Goal: Task Accomplishment & Management: Manage account settings

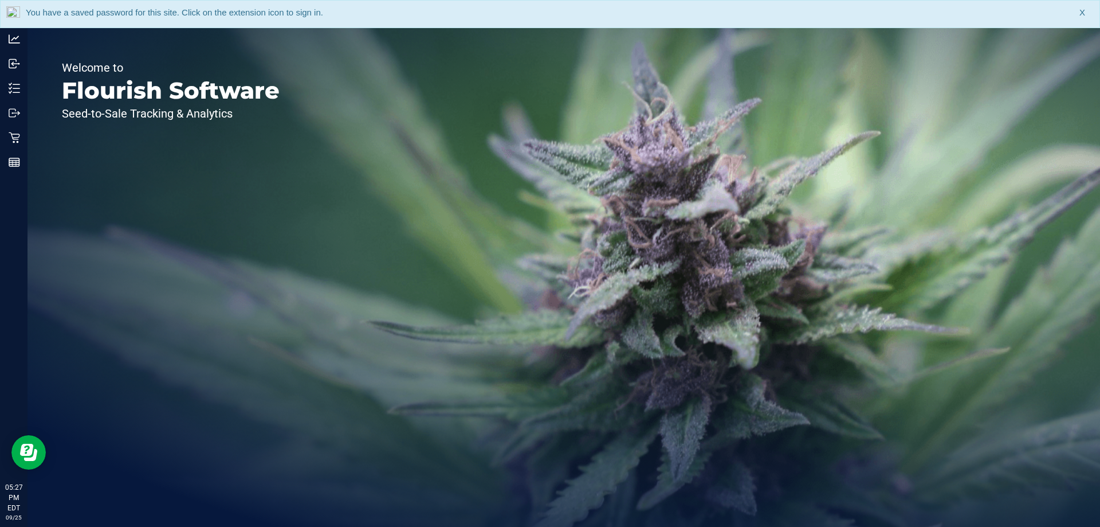
click at [1076, 10] on div "You have a saved password for this site. Click on the extension icon to sign in…" at bounding box center [550, 14] width 1100 height 28
click at [1078, 10] on link "Hi, Kaleb!" at bounding box center [1065, 13] width 48 height 12
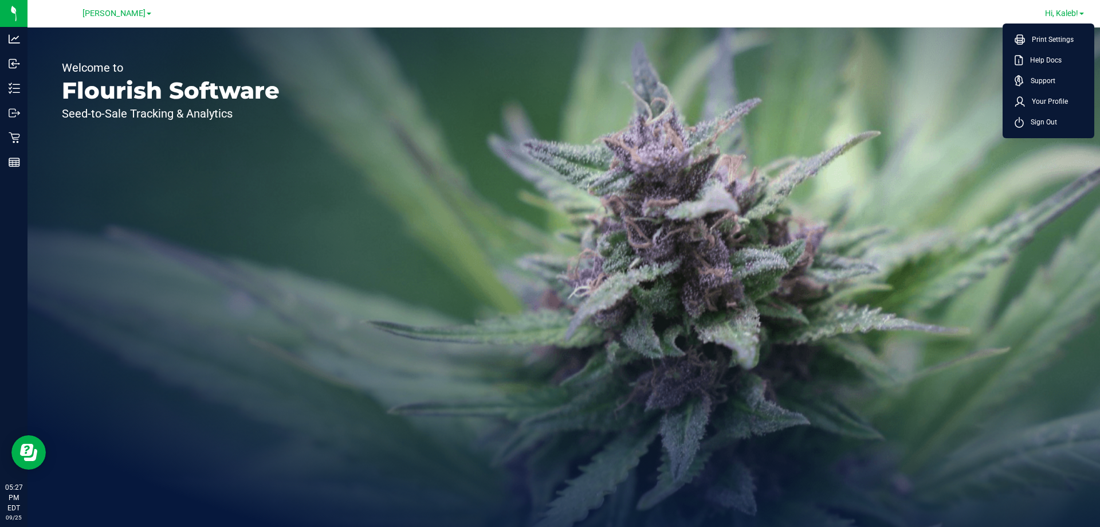
click at [1081, 14] on span at bounding box center [1082, 14] width 5 height 2
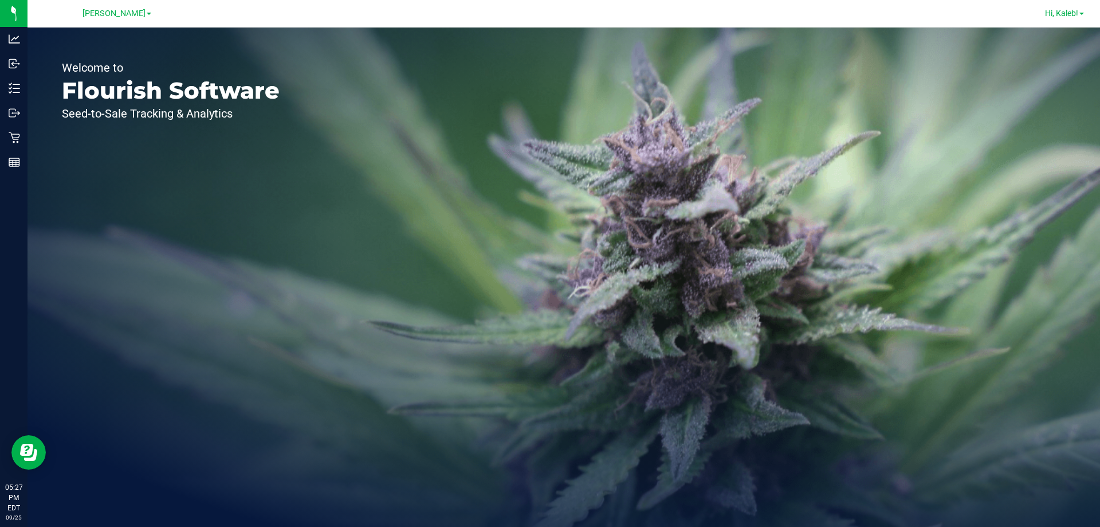
click at [1066, 17] on span "Hi, Kaleb!" at bounding box center [1061, 13] width 33 height 9
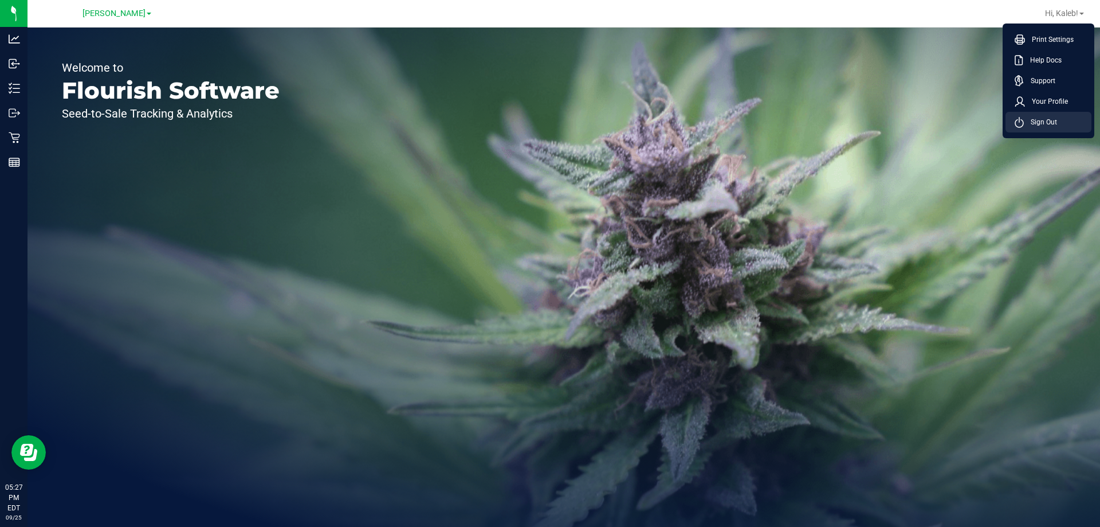
click at [1053, 116] on span "Sign Out" at bounding box center [1040, 121] width 33 height 11
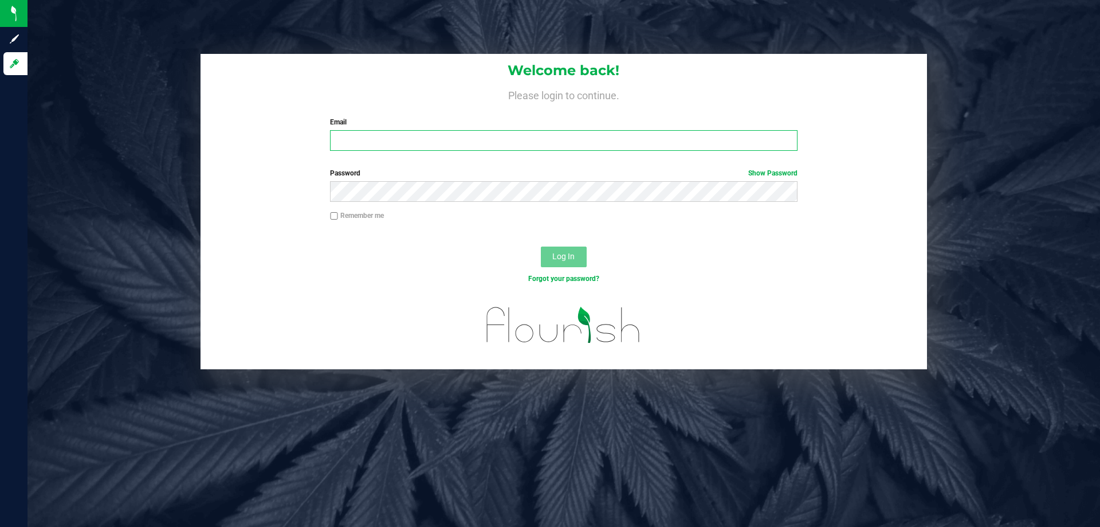
click at [454, 134] on input "Email" at bounding box center [563, 140] width 467 height 21
paste input "[EMAIL_ADDRESS][DOMAIN_NAME]"
type input "[EMAIL_ADDRESS][DOMAIN_NAME]"
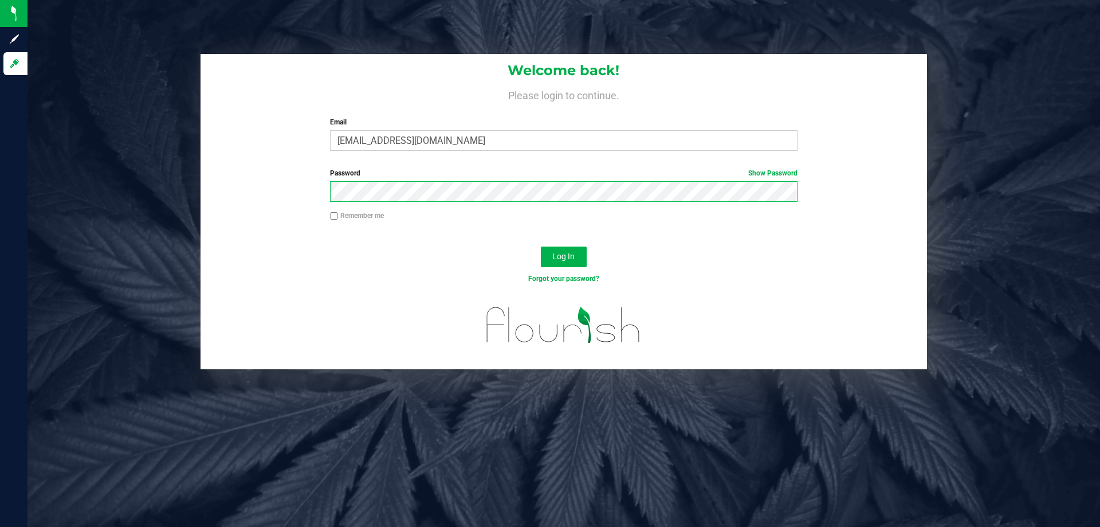
click at [541, 246] on button "Log In" at bounding box center [564, 256] width 46 height 21
